Goal: Navigation & Orientation: Find specific page/section

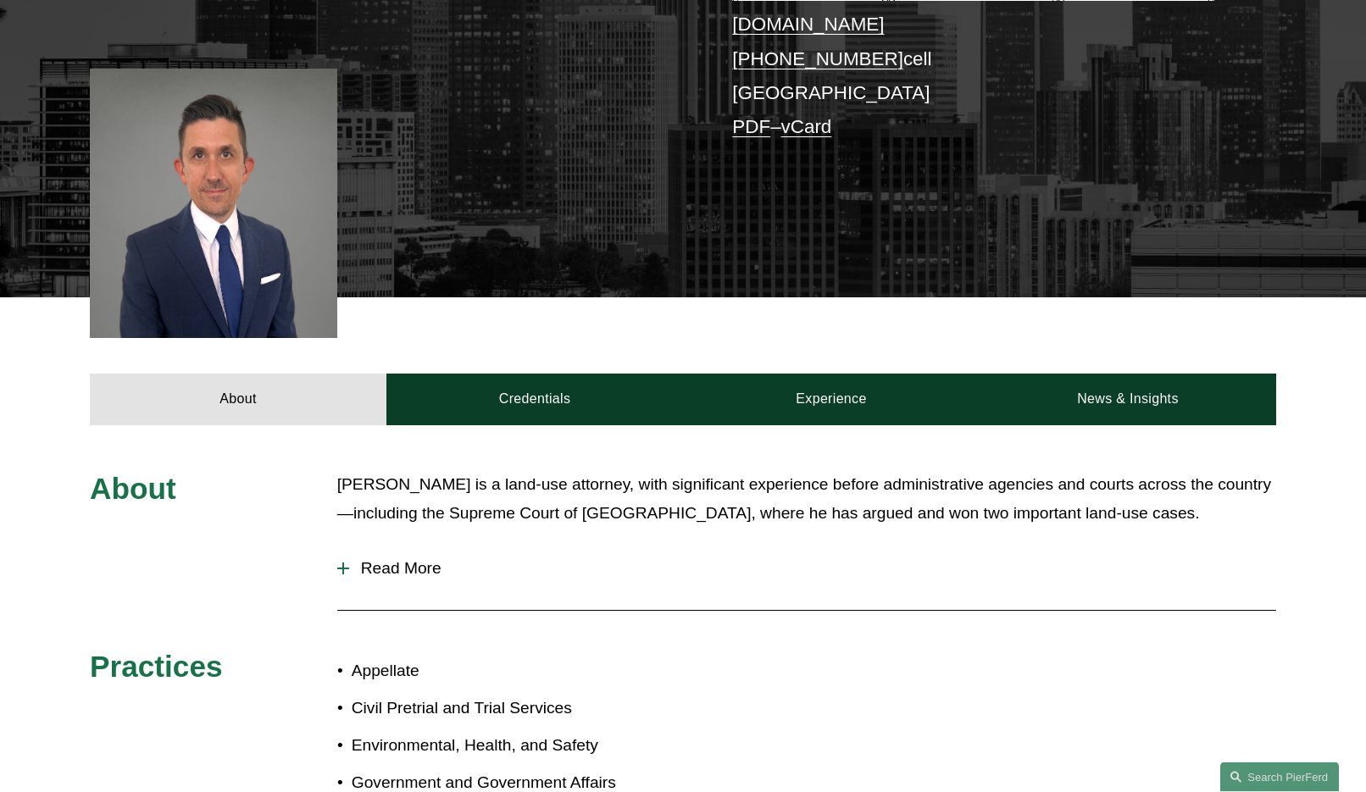
scroll to position [432, 0]
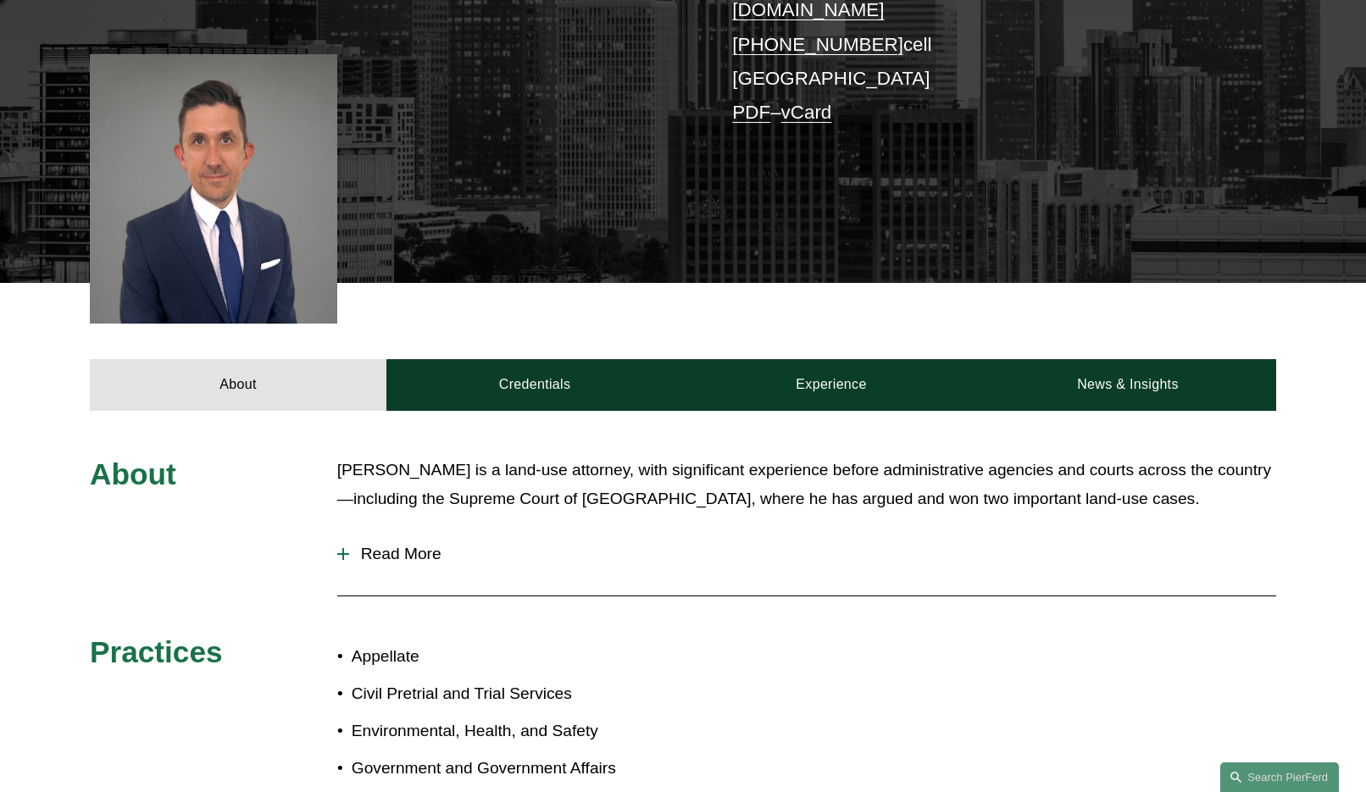
click at [369, 545] on span "Read More" at bounding box center [812, 554] width 927 height 19
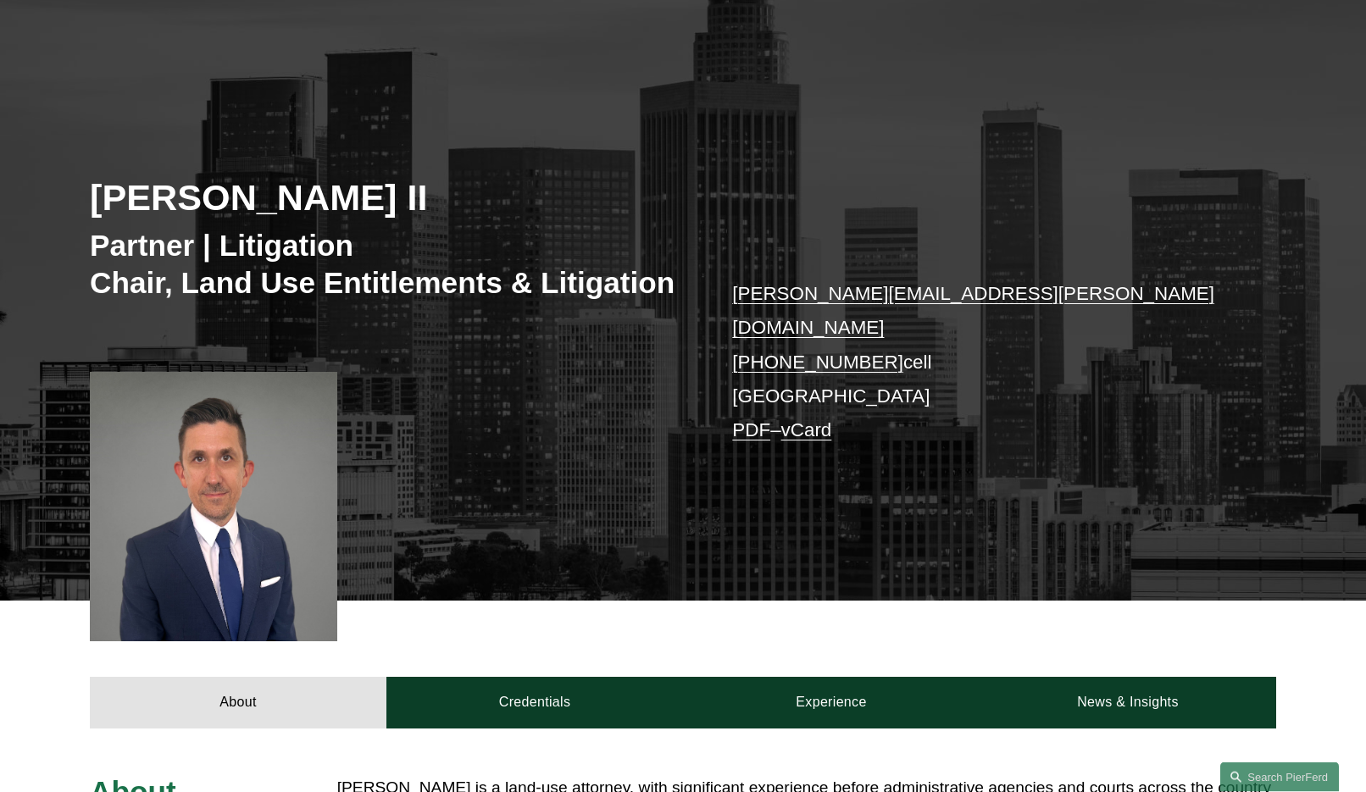
scroll to position [0, 0]
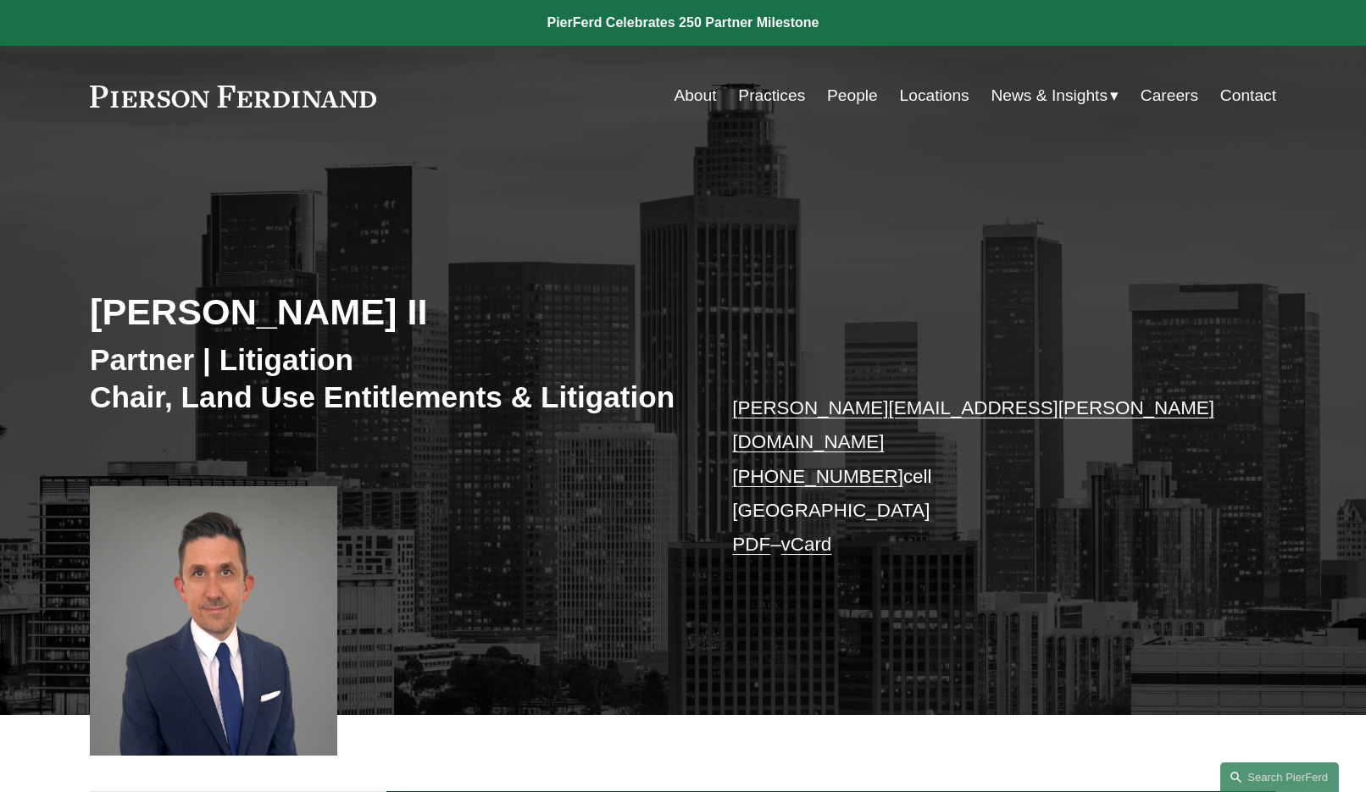
click at [694, 108] on link "About" at bounding box center [694, 96] width 42 height 32
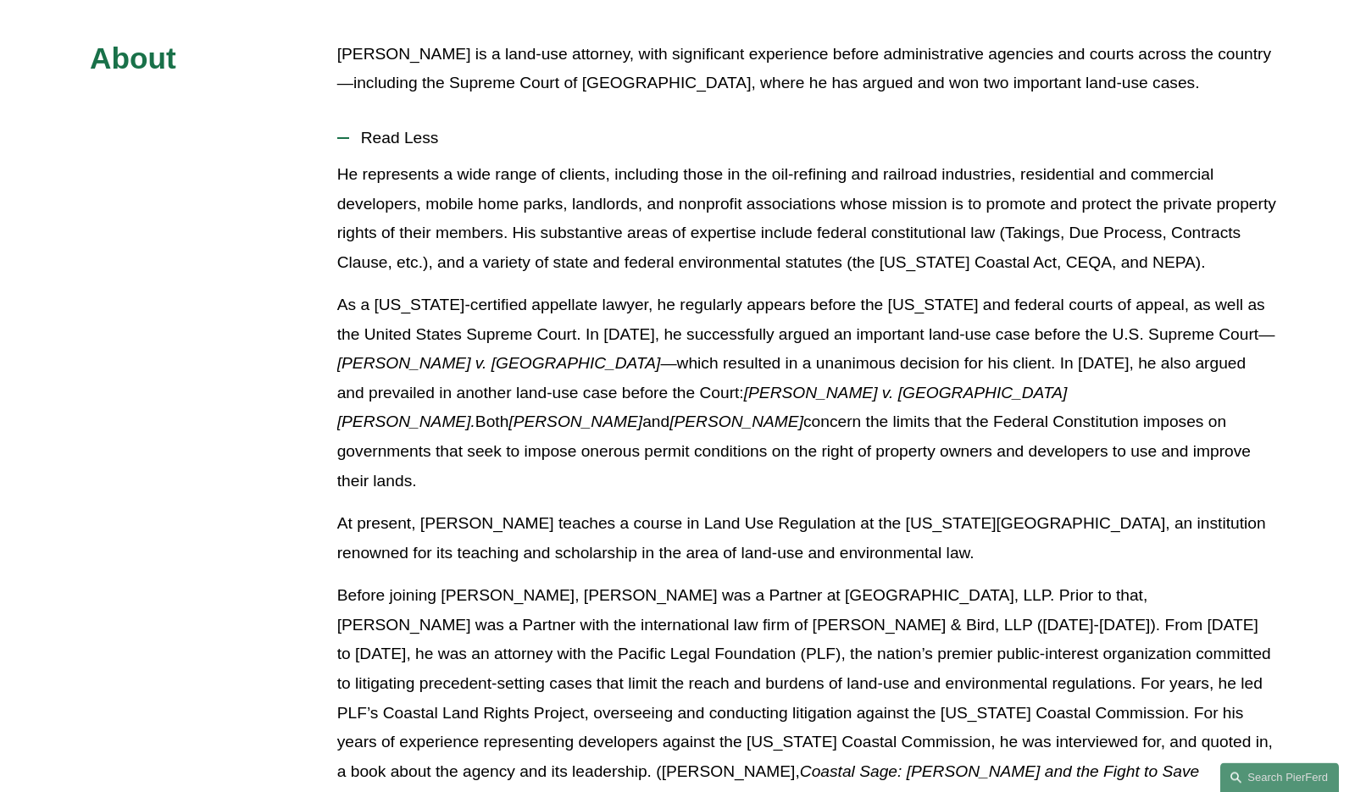
scroll to position [907, 0]
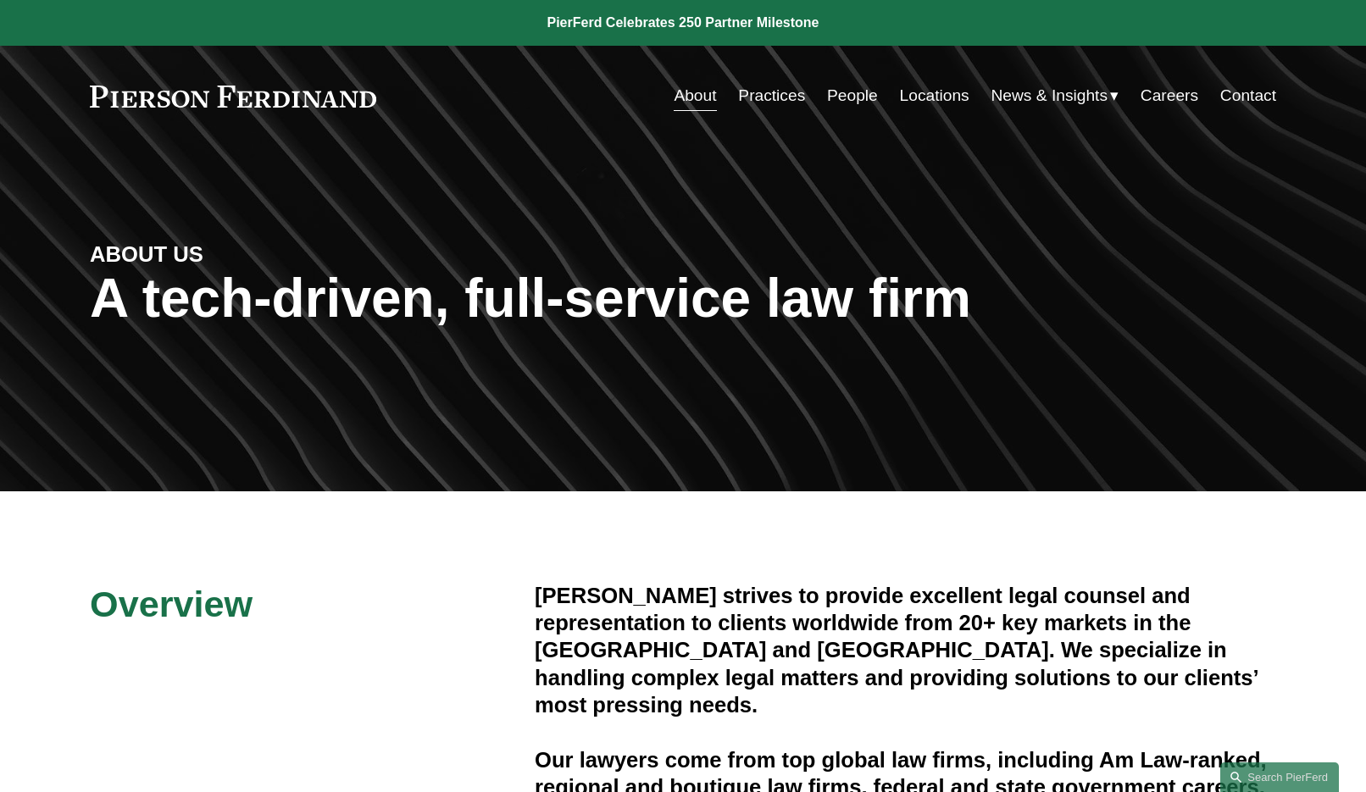
click at [786, 112] on link "Practices" at bounding box center [771, 96] width 67 height 32
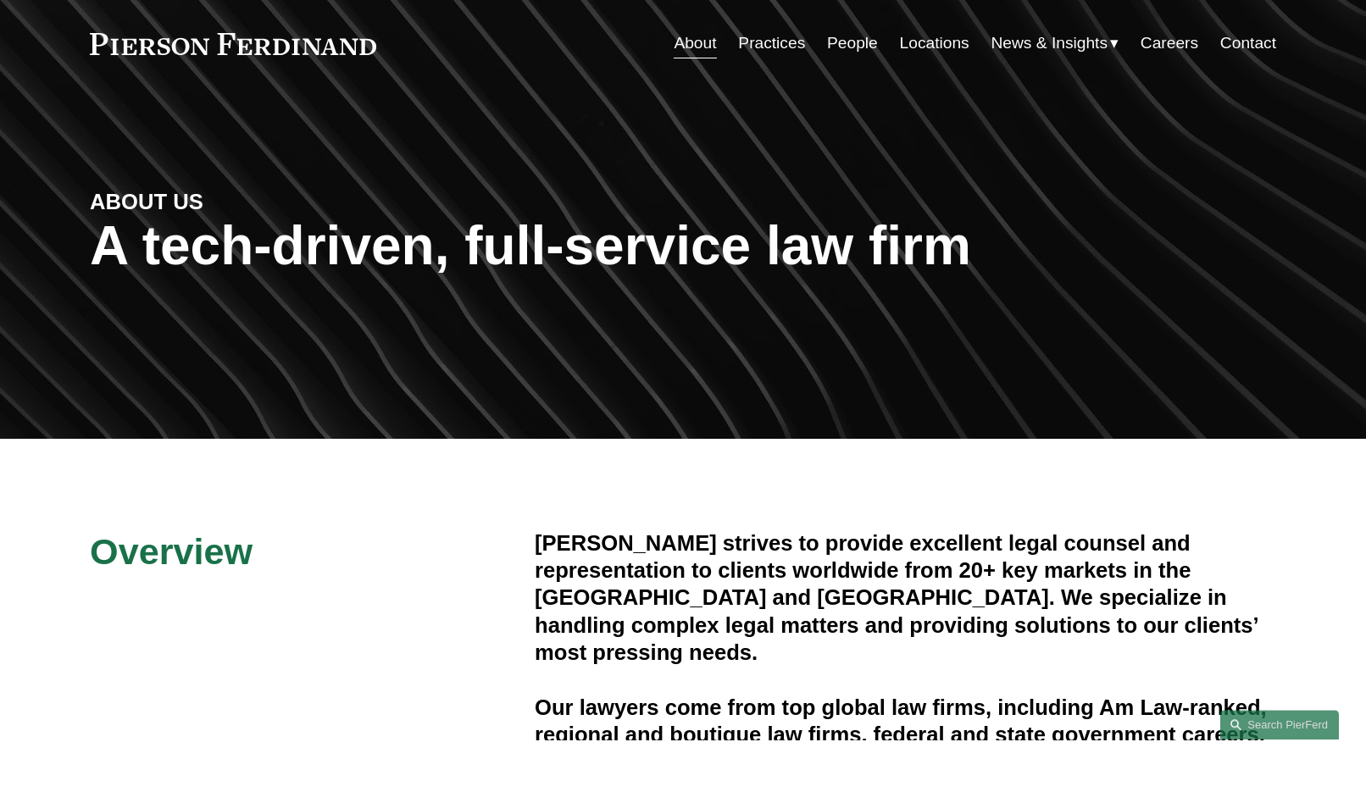
scroll to position [53, 0]
